Goal: Task Accomplishment & Management: Use online tool/utility

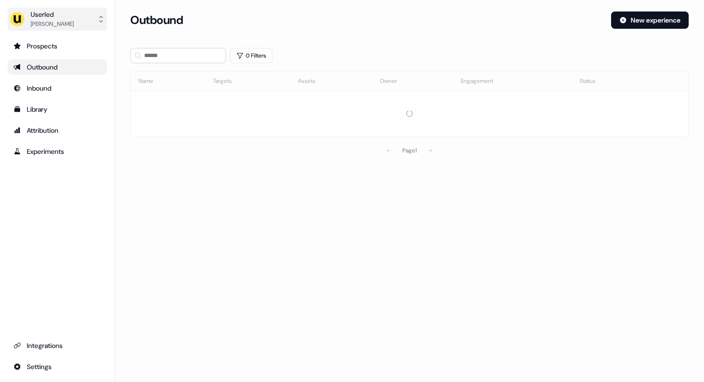
click at [55, 14] on div "Userled" at bounding box center [52, 15] width 43 height 10
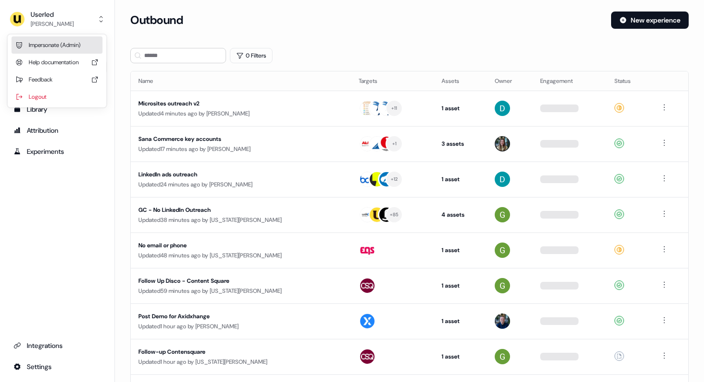
click at [47, 43] on div "Impersonate (Admin)" at bounding box center [56, 44] width 91 height 17
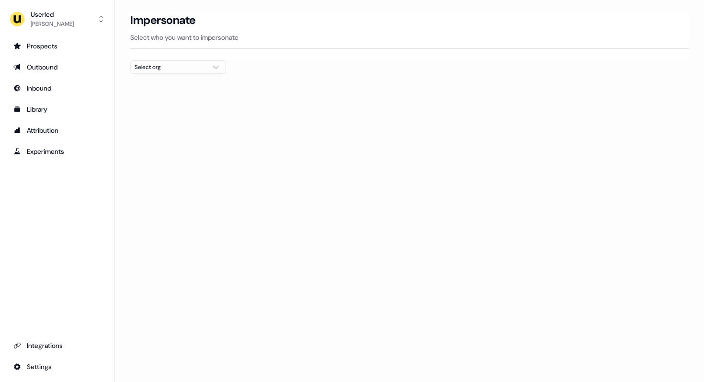
click at [206, 67] on div "Select org" at bounding box center [171, 67] width 72 height 10
type input "*****"
click at [151, 100] on div "Kpler" at bounding box center [178, 101] width 95 height 15
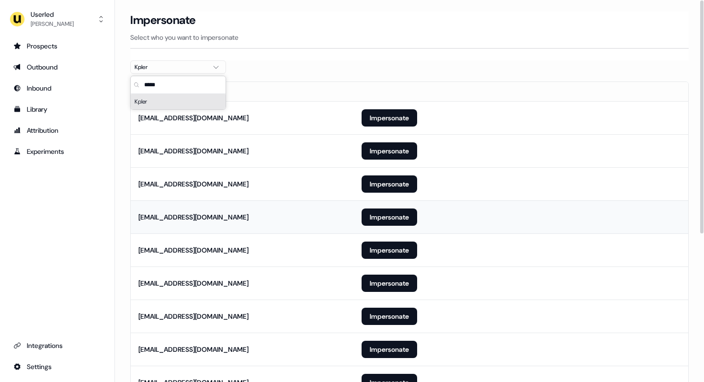
click at [167, 214] on div "[EMAIL_ADDRESS][DOMAIN_NAME]" at bounding box center [193, 217] width 110 height 10
click at [376, 219] on button "Impersonate" at bounding box center [390, 216] width 56 height 17
